Goal: Information Seeking & Learning: Learn about a topic

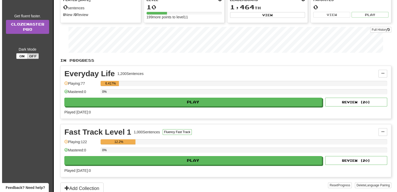
scroll to position [74, 0]
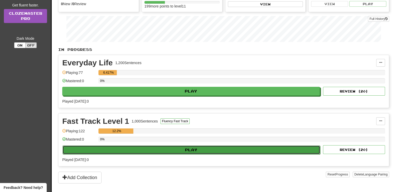
click at [190, 147] on button "Play" at bounding box center [192, 150] width 258 height 9
select select "**"
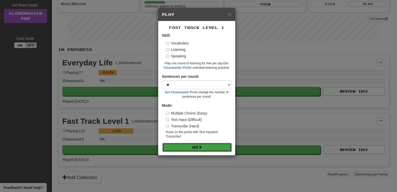
click at [193, 147] on button "Go" at bounding box center [196, 147] width 69 height 9
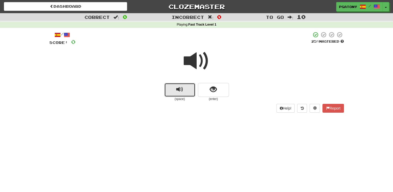
click at [178, 91] on span "replay audio" at bounding box center [179, 89] width 7 height 7
click at [181, 89] on span "replay audio" at bounding box center [179, 89] width 7 height 7
click at [209, 90] on button "show sentence" at bounding box center [213, 90] width 31 height 14
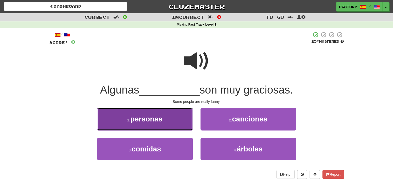
click at [155, 120] on span "personas" at bounding box center [146, 119] width 32 height 8
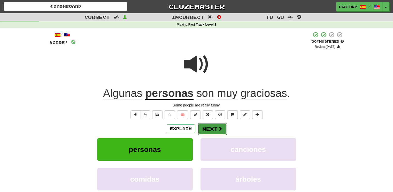
click at [210, 128] on button "Next" at bounding box center [212, 129] width 29 height 12
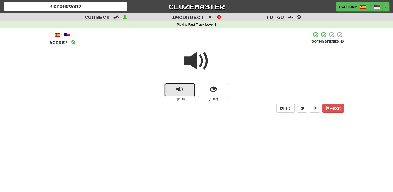
click at [180, 92] on span "replay audio" at bounding box center [179, 89] width 7 height 7
click at [214, 92] on span "show sentence" at bounding box center [213, 89] width 7 height 7
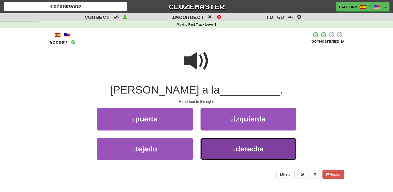
click at [250, 146] on span "derecha" at bounding box center [250, 149] width 28 height 8
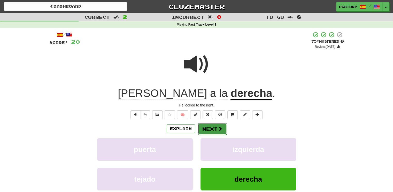
click at [213, 127] on button "Next" at bounding box center [212, 129] width 29 height 12
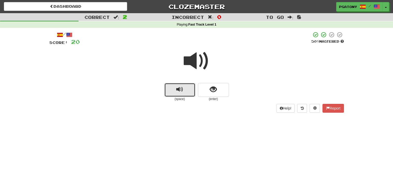
click at [182, 90] on span "replay audio" at bounding box center [179, 89] width 7 height 7
click at [220, 90] on button "show sentence" at bounding box center [213, 90] width 31 height 14
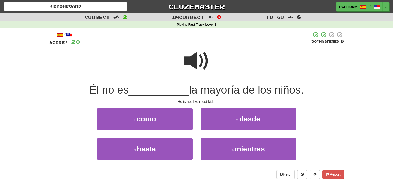
click at [193, 64] on span at bounding box center [197, 61] width 26 height 26
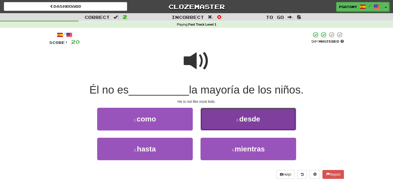
click at [244, 121] on span "desde" at bounding box center [249, 119] width 21 height 8
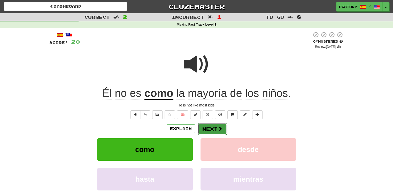
click at [210, 129] on button "Next" at bounding box center [212, 129] width 29 height 12
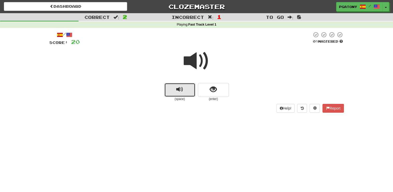
click at [182, 91] on span "replay audio" at bounding box center [179, 89] width 7 height 7
click at [180, 89] on span "replay audio" at bounding box center [179, 89] width 7 height 7
click at [216, 91] on span "show sentence" at bounding box center [213, 89] width 7 height 7
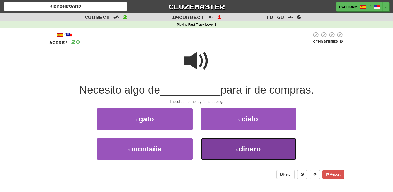
click at [254, 149] on span "dinero" at bounding box center [250, 149] width 22 height 8
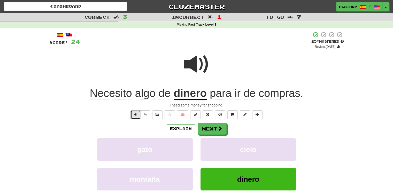
click at [136, 116] on span "Text-to-speech controls" at bounding box center [136, 115] width 4 height 4
click at [208, 130] on button "Next" at bounding box center [212, 129] width 29 height 12
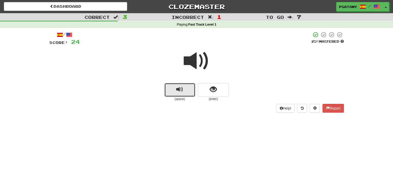
click at [178, 92] on span "replay audio" at bounding box center [179, 89] width 7 height 7
click at [213, 89] on span "show sentence" at bounding box center [213, 89] width 7 height 7
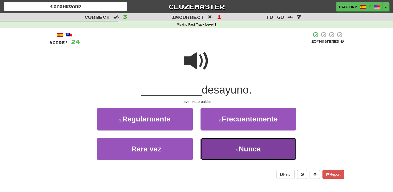
click at [245, 149] on span "Nunca" at bounding box center [250, 149] width 22 height 8
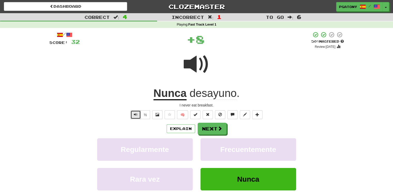
click at [136, 116] on span "Text-to-speech controls" at bounding box center [136, 115] width 4 height 4
click at [212, 128] on button "Next" at bounding box center [212, 129] width 29 height 12
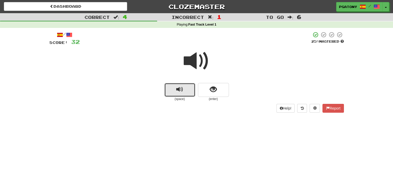
click at [178, 91] on span "replay audio" at bounding box center [179, 89] width 7 height 7
click at [214, 90] on span "show sentence" at bounding box center [213, 89] width 7 height 7
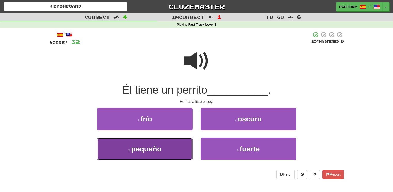
click at [143, 150] on span "pequeño" at bounding box center [146, 149] width 30 height 8
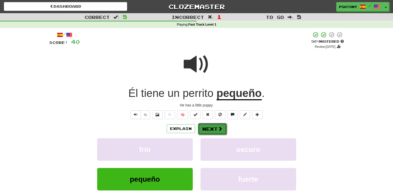
click at [210, 127] on button "Next" at bounding box center [212, 129] width 29 height 12
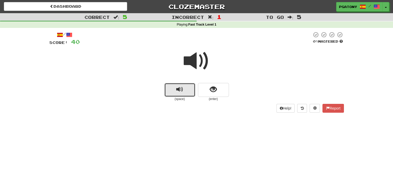
click at [180, 94] on button "replay audio" at bounding box center [179, 90] width 31 height 14
click at [213, 91] on span "show sentence" at bounding box center [213, 89] width 7 height 7
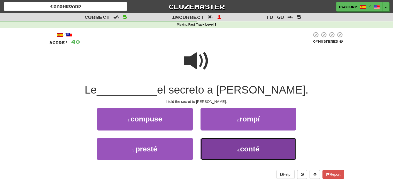
click at [252, 147] on span "conté" at bounding box center [249, 149] width 19 height 8
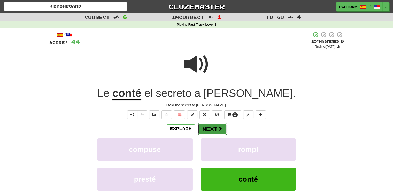
click at [209, 129] on button "Next" at bounding box center [212, 129] width 29 height 12
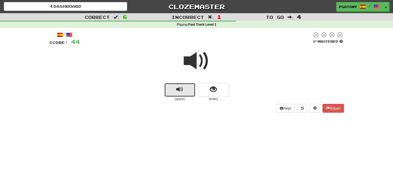
click at [181, 91] on span "replay audio" at bounding box center [179, 89] width 7 height 7
click at [214, 93] on span "show sentence" at bounding box center [213, 89] width 7 height 7
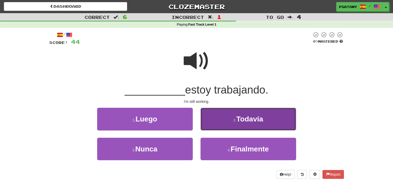
click at [253, 117] on span "Todavía" at bounding box center [249, 119] width 27 height 8
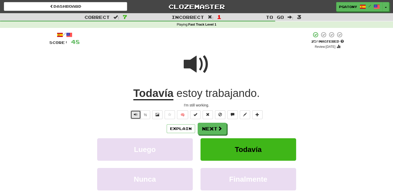
click at [136, 115] on span "Text-to-speech controls" at bounding box center [136, 115] width 4 height 4
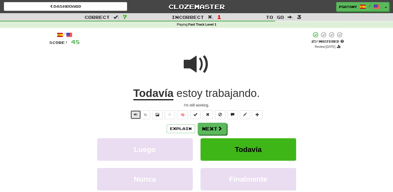
click at [136, 115] on span "Text-to-speech controls" at bounding box center [136, 115] width 4 height 4
click at [210, 127] on button "Next" at bounding box center [212, 129] width 29 height 12
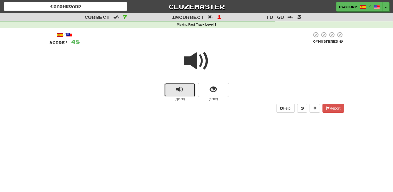
click at [177, 89] on span "replay audio" at bounding box center [179, 89] width 7 height 7
click at [219, 89] on button "show sentence" at bounding box center [213, 90] width 31 height 14
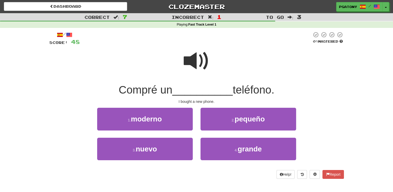
click at [194, 60] on span at bounding box center [197, 61] width 26 height 26
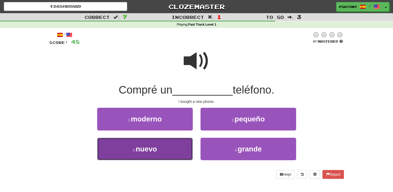
click at [146, 149] on span "nuevo" at bounding box center [146, 149] width 21 height 8
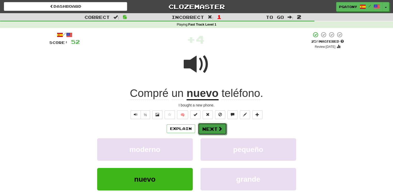
click at [213, 129] on button "Next" at bounding box center [212, 129] width 29 height 12
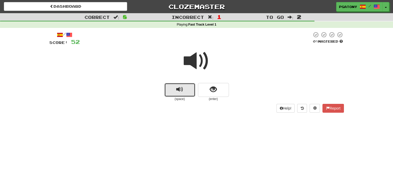
click at [180, 92] on span "replay audio" at bounding box center [179, 89] width 7 height 7
click at [211, 91] on span "show sentence" at bounding box center [213, 89] width 7 height 7
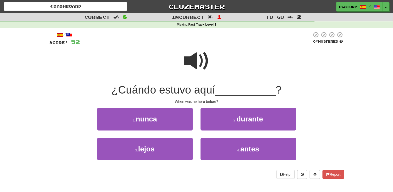
click at [196, 63] on span at bounding box center [197, 61] width 26 height 26
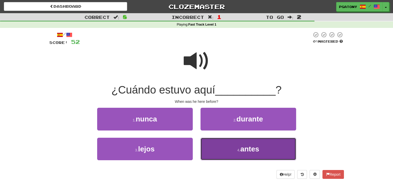
click at [260, 148] on button "4 . antes" at bounding box center [249, 149] width 96 height 22
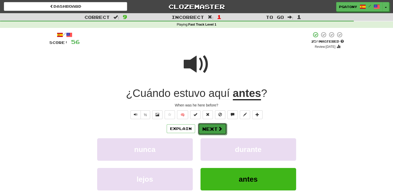
click at [208, 128] on button "Next" at bounding box center [212, 129] width 29 height 12
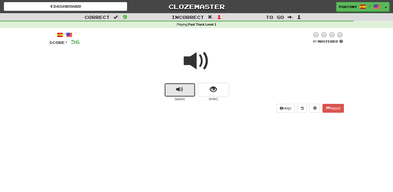
click at [180, 91] on span "replay audio" at bounding box center [179, 89] width 7 height 7
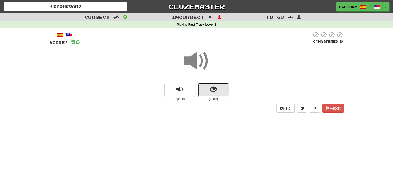
click at [209, 91] on button "show sentence" at bounding box center [213, 90] width 31 height 14
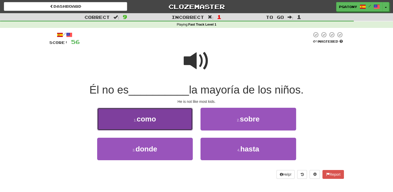
click at [147, 119] on span "como" at bounding box center [146, 119] width 19 height 8
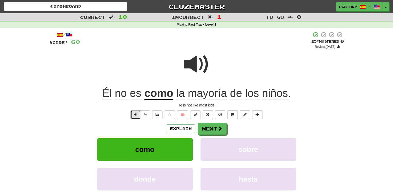
click at [136, 115] on span "Text-to-speech controls" at bounding box center [136, 115] width 4 height 4
click at [206, 129] on button "Next" at bounding box center [212, 129] width 29 height 12
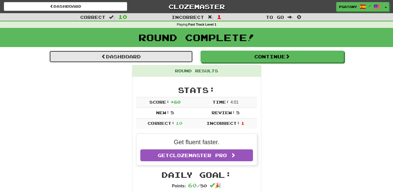
click at [118, 56] on link "Dashboard" at bounding box center [121, 57] width 144 height 12
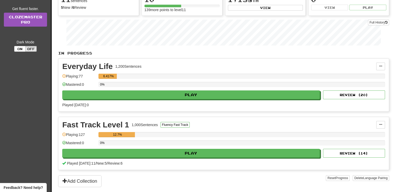
scroll to position [5, 0]
